Goal: Navigation & Orientation: Find specific page/section

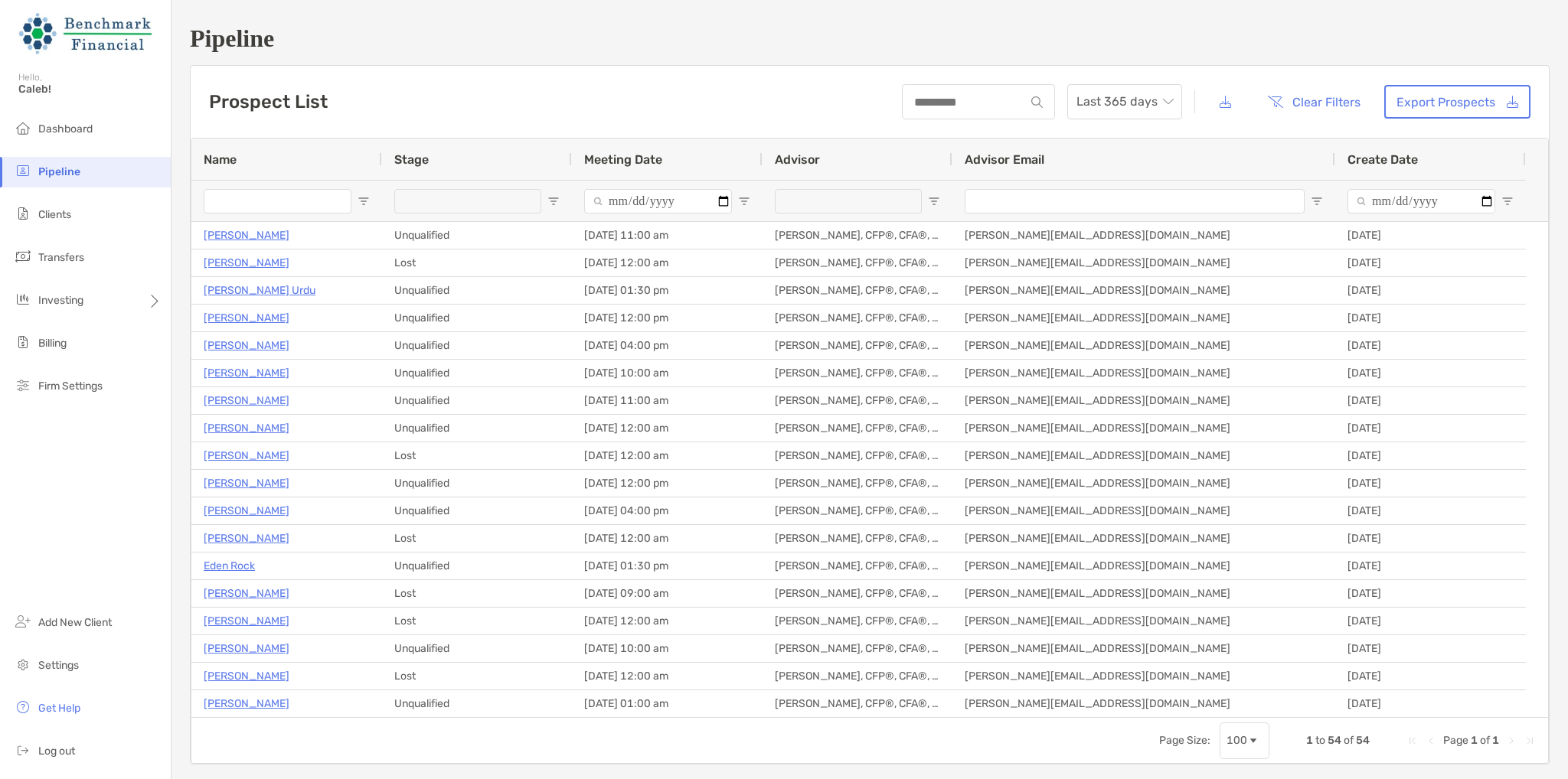
click at [122, 175] on li "Pipeline" at bounding box center [85, 172] width 170 height 31
click at [61, 203] on li "Clients" at bounding box center [85, 215] width 170 height 31
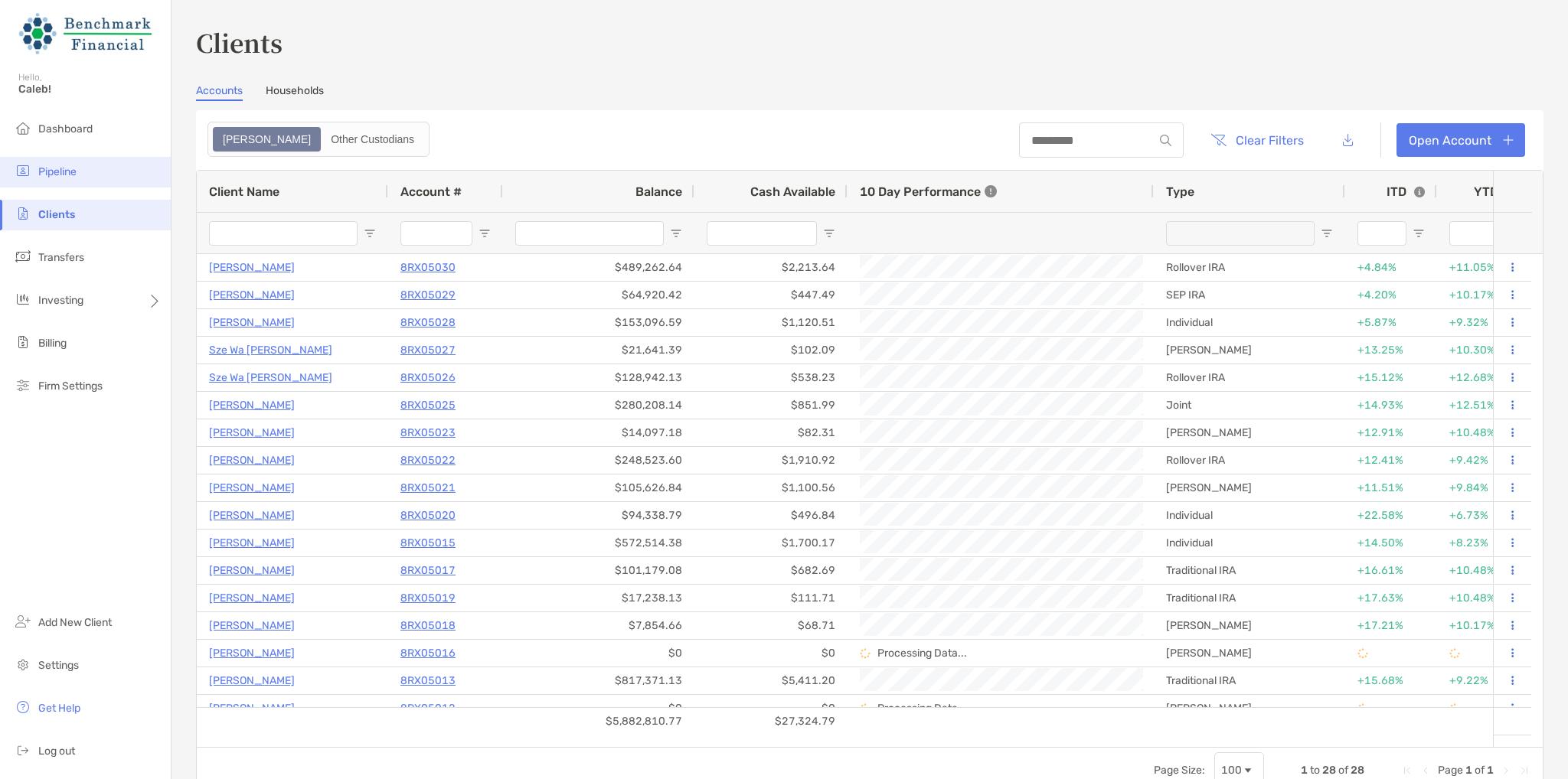
click at [82, 166] on li "Pipeline" at bounding box center [85, 172] width 170 height 31
